Goal: Information Seeking & Learning: Learn about a topic

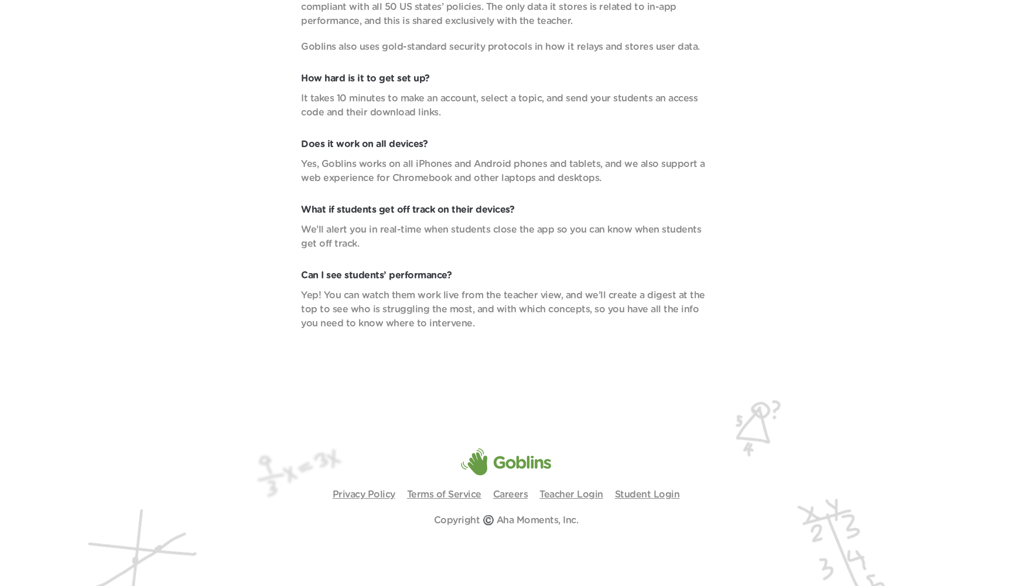
scroll to position [4286, 0]
click at [514, 520] on p "Copyright ©️ Aha Moments, Inc." at bounding box center [506, 520] width 145 height 14
click at [506, 492] on link "Careers" at bounding box center [510, 494] width 35 height 9
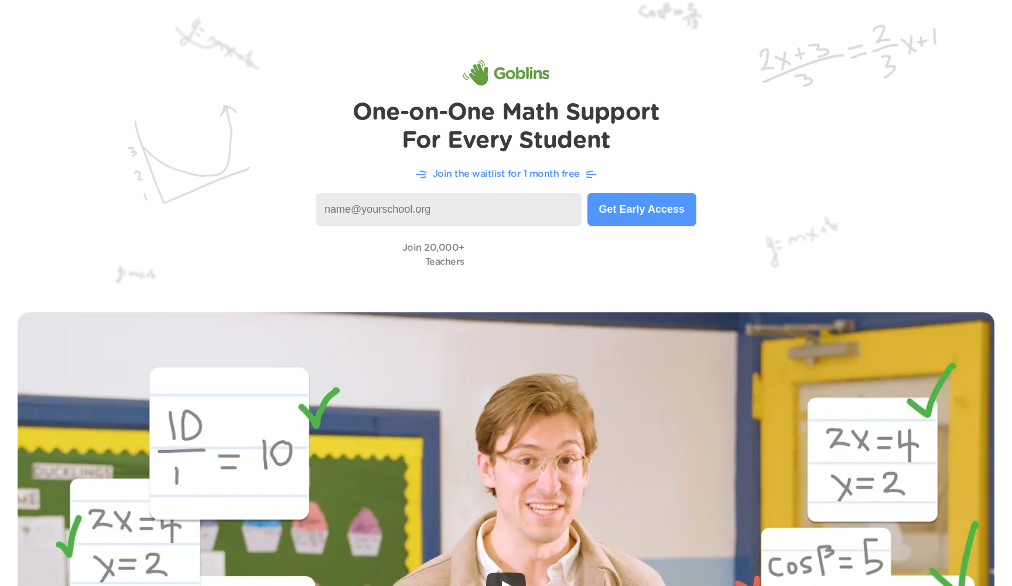
scroll to position [0, 0]
